Goal: Find specific page/section: Find specific page/section

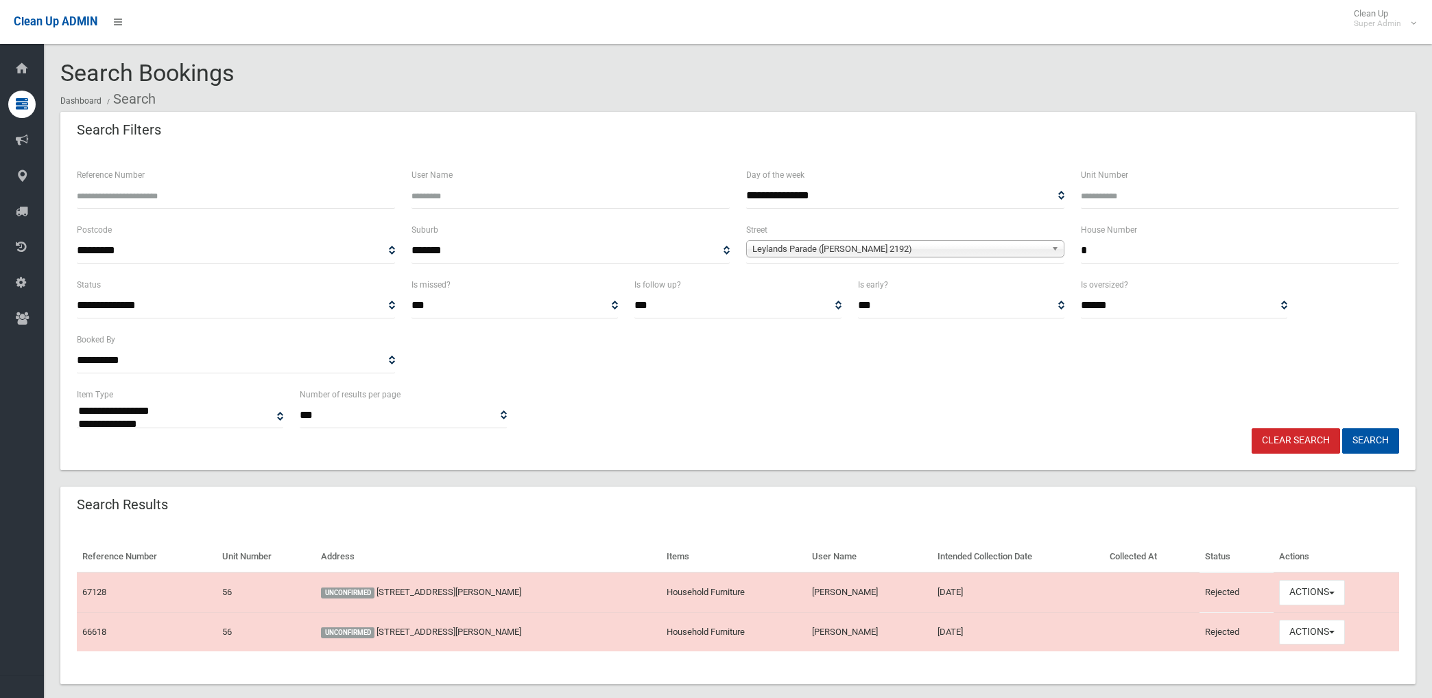
select select
click at [1370, 439] on button "Search" at bounding box center [1370, 440] width 57 height 25
click at [1322, 434] on link "Clear Search" at bounding box center [1296, 440] width 88 height 25
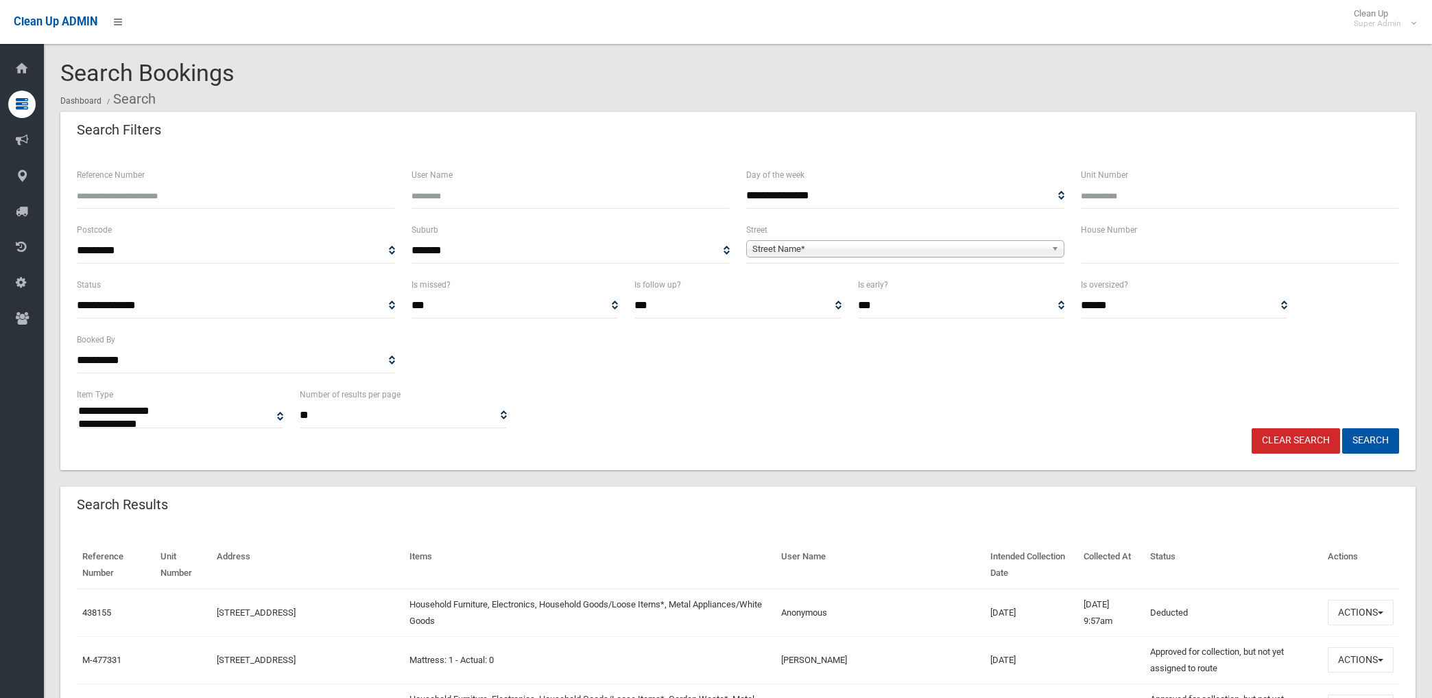
select select
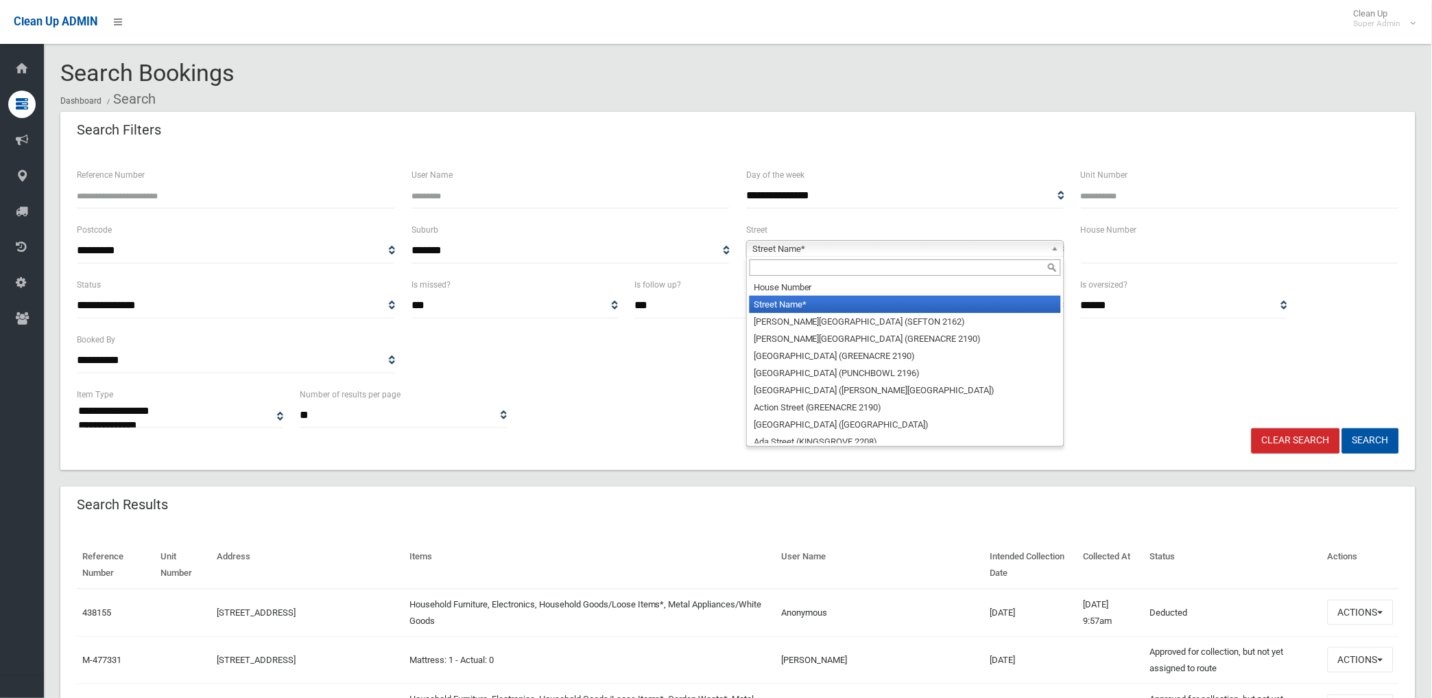
click at [950, 252] on span "Street Name*" at bounding box center [899, 249] width 294 height 16
click at [940, 265] on input "text" at bounding box center [905, 267] width 311 height 16
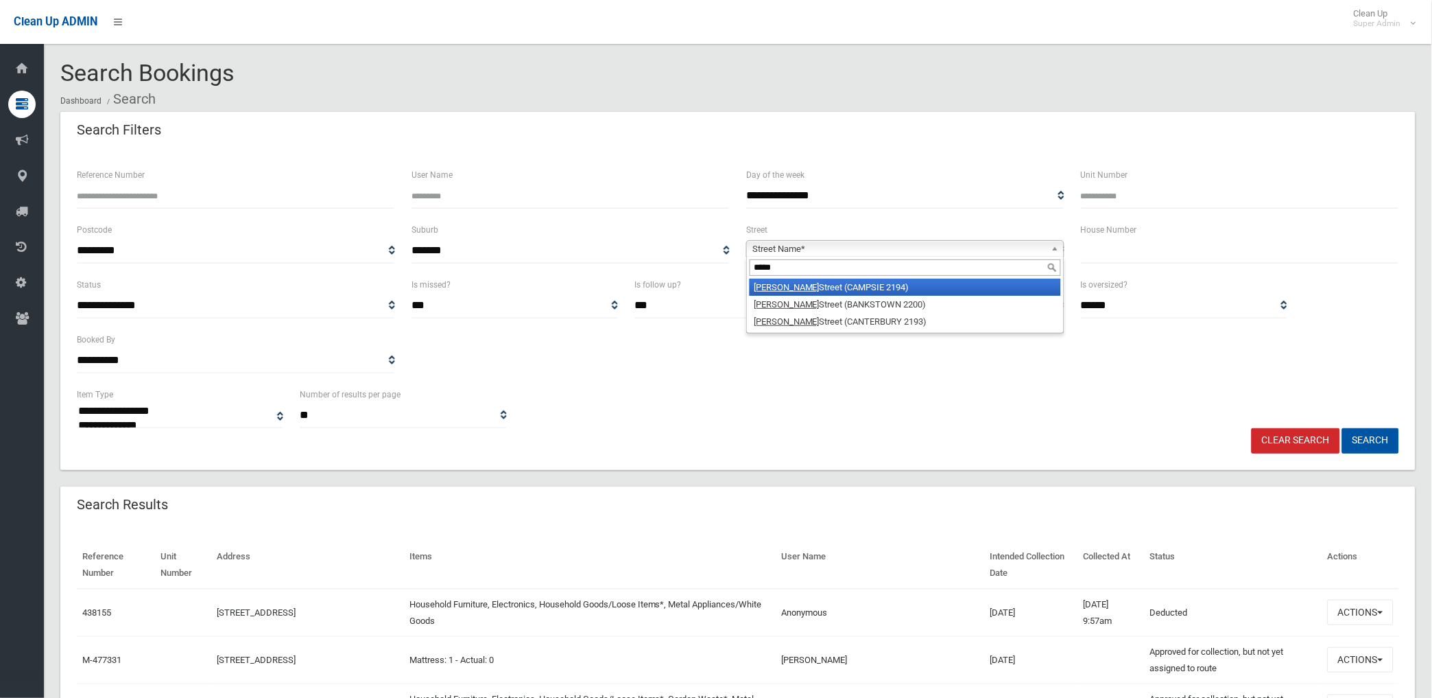
type input "*****"
click at [961, 285] on li "[PERSON_NAME][GEOGRAPHIC_DATA] (CAMPSIE 2194)" at bounding box center [905, 286] width 311 height 17
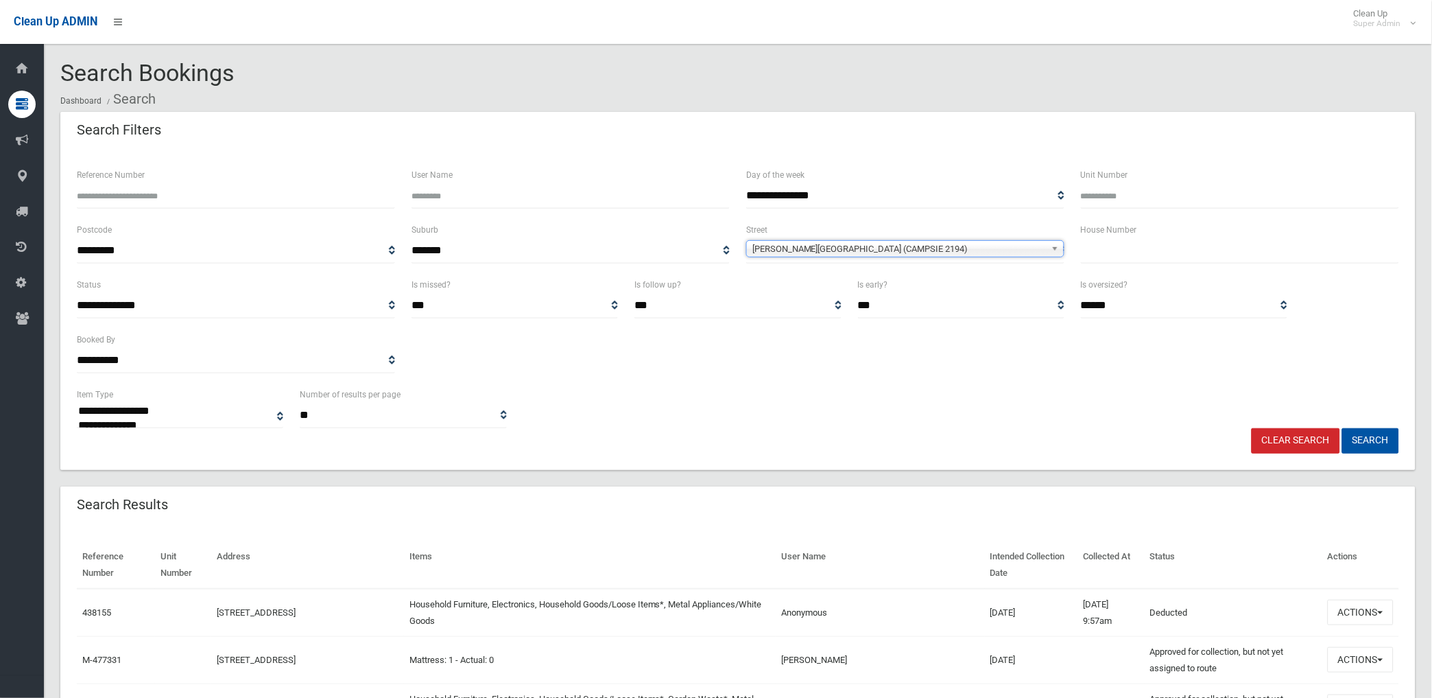
click at [1112, 258] on input "text" at bounding box center [1240, 250] width 318 height 25
type input "*"
click at [1342, 428] on button "Search" at bounding box center [1370, 440] width 57 height 25
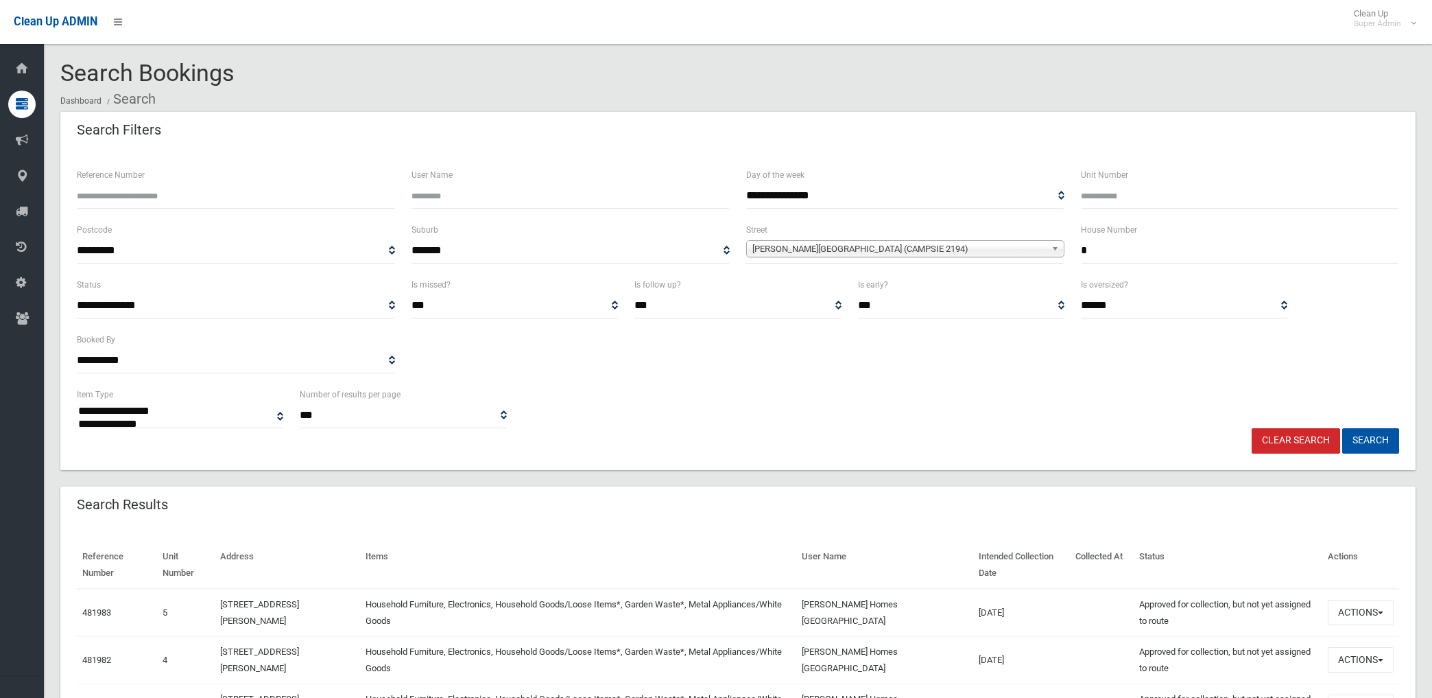
select select
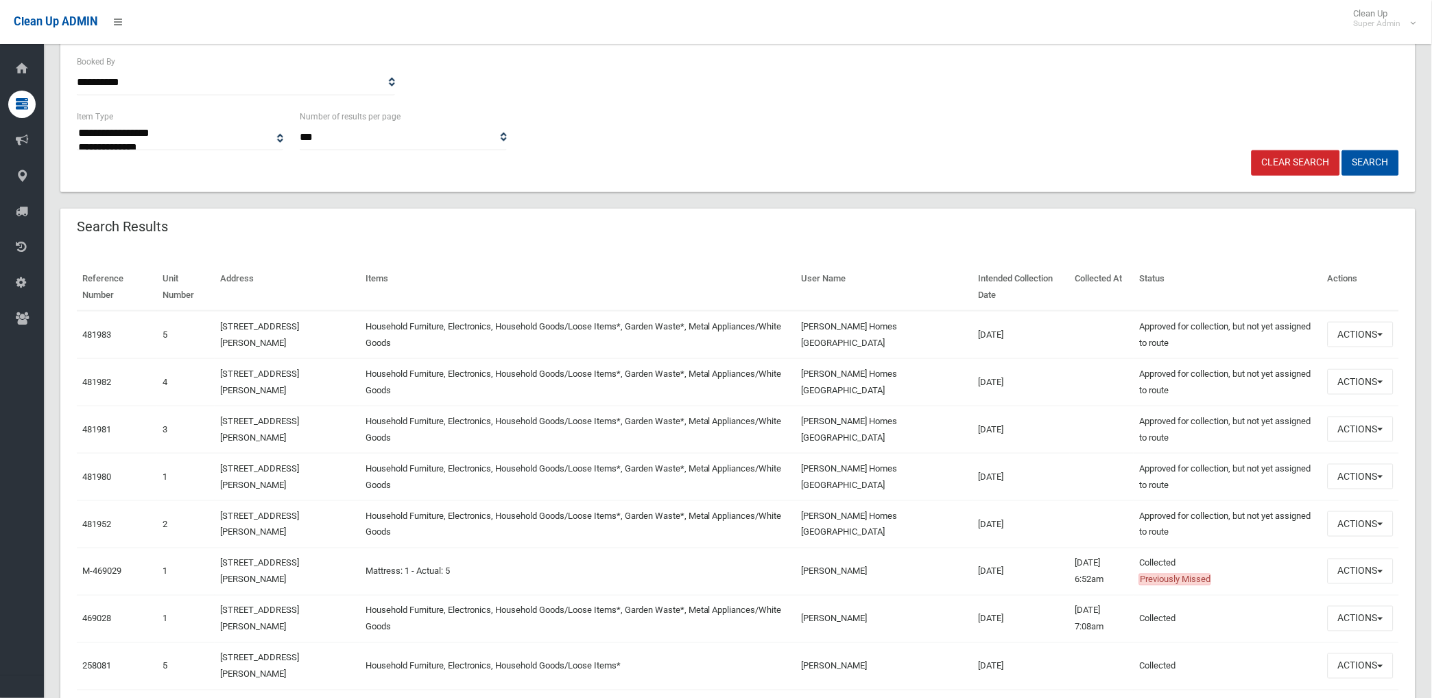
scroll to position [305, 0]
